Goal: Check status: Check status

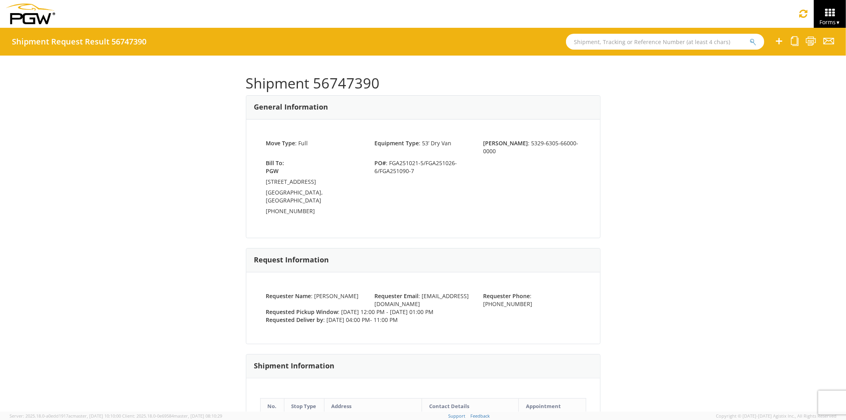
drag, startPoint x: 387, startPoint y: 69, endPoint x: 369, endPoint y: 73, distance: 18.1
click at [386, 70] on div "Shipment 56747390 General Information Move Type : Full Equipment Type : 53’ Dry…" at bounding box center [423, 233] width 355 height 332
drag, startPoint x: 309, startPoint y: 83, endPoint x: 370, endPoint y: 89, distance: 62.2
click at [374, 91] on h1 "Shipment 56747390" at bounding box center [423, 83] width 355 height 16
copy h1 "56747390"
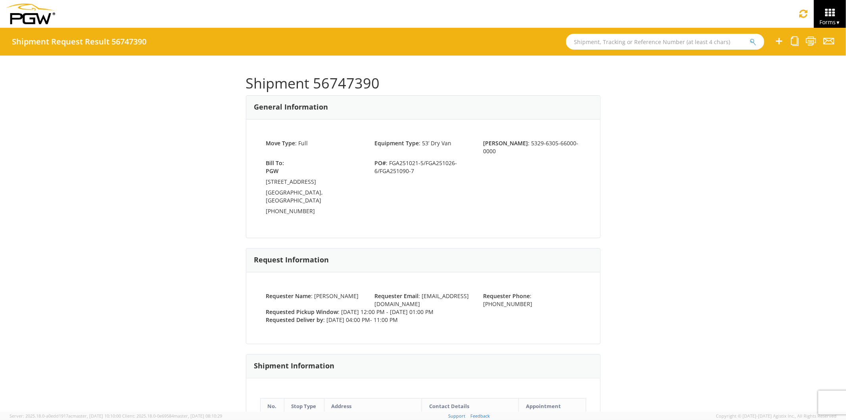
drag, startPoint x: 384, startPoint y: 92, endPoint x: 369, endPoint y: 84, distance: 16.7
click at [384, 92] on div "Shipment 56747390 General Information Move Type : Full Equipment Type : 53’ Dry…" at bounding box center [423, 233] width 355 height 332
drag, startPoint x: 312, startPoint y: 81, endPoint x: 374, endPoint y: 83, distance: 62.3
click at [374, 83] on h1 "Shipment 56747390" at bounding box center [423, 83] width 355 height 16
copy h1 "56747390"
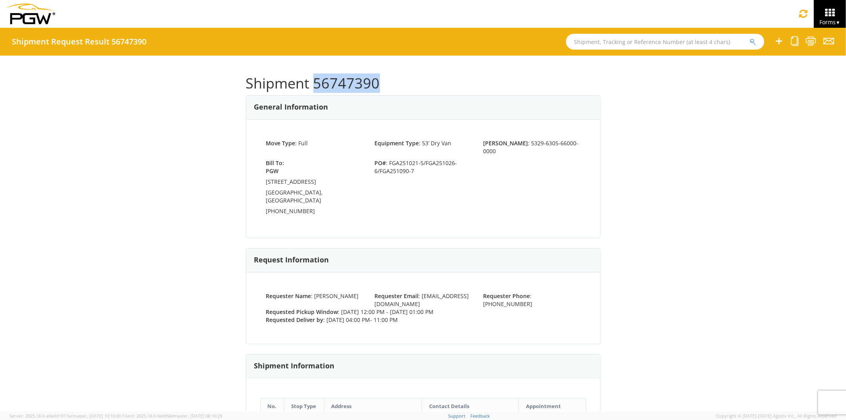
click at [367, 85] on h1 "Shipment 56747390" at bounding box center [423, 83] width 355 height 16
drag, startPoint x: 311, startPoint y: 80, endPoint x: 374, endPoint y: 86, distance: 63.4
click at [374, 86] on h1 "Shipment 56747390" at bounding box center [423, 83] width 355 height 16
copy h1 "56747390"
